Goal: Browse casually

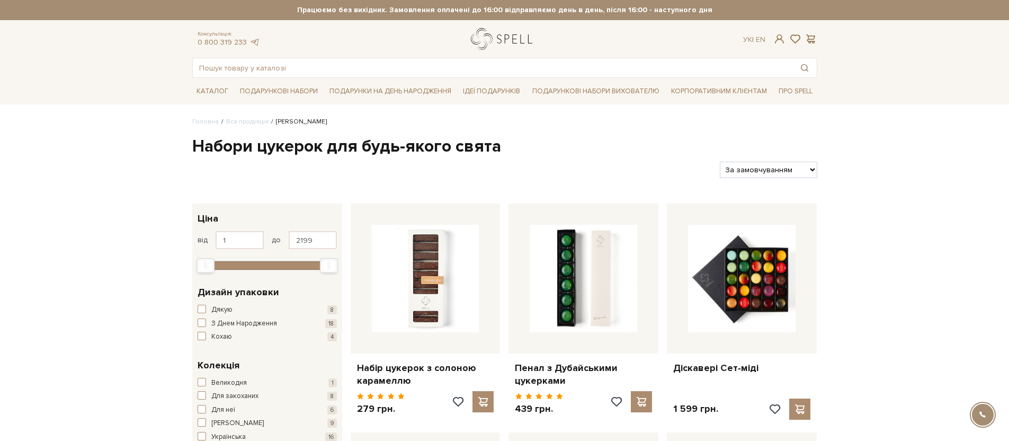
click at [484, 47] on link "logo" at bounding box center [504, 39] width 66 height 22
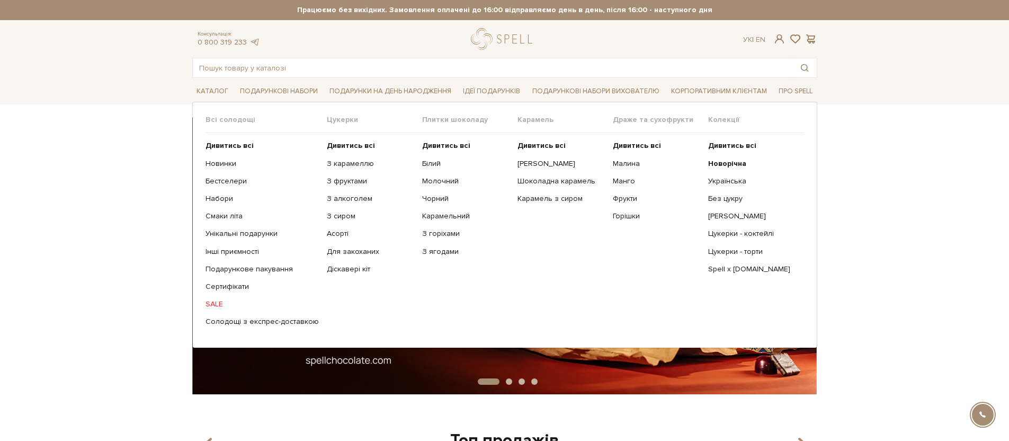
click at [220, 305] on link "SALE" at bounding box center [261, 304] width 113 height 10
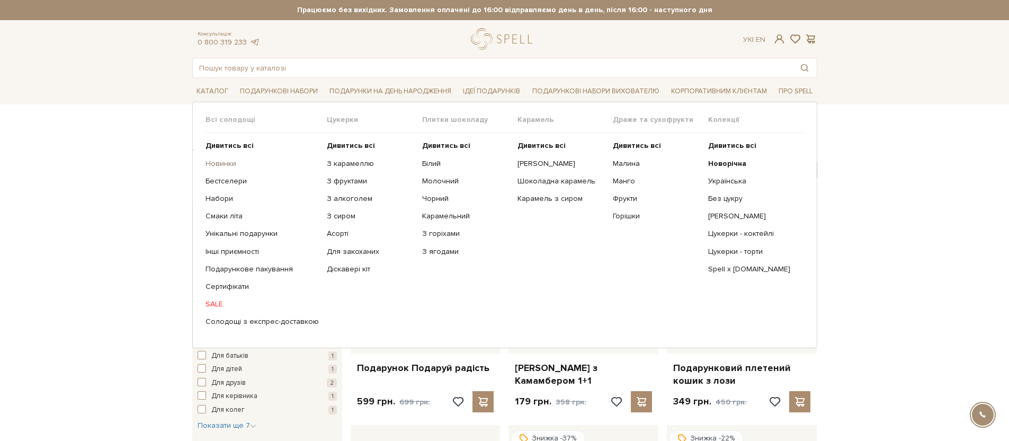
click at [214, 163] on link "Новинки" at bounding box center [261, 164] width 113 height 10
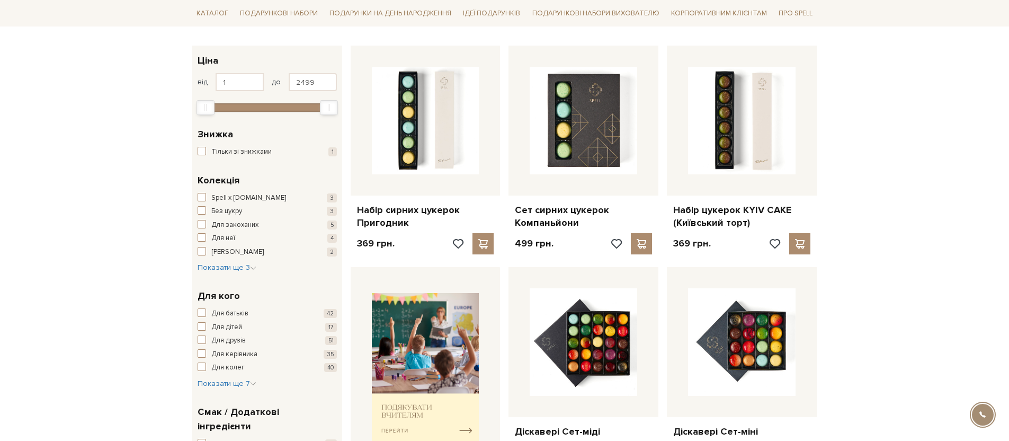
scroll to position [212, 0]
